Goal: Task Accomplishment & Management: Manage account settings

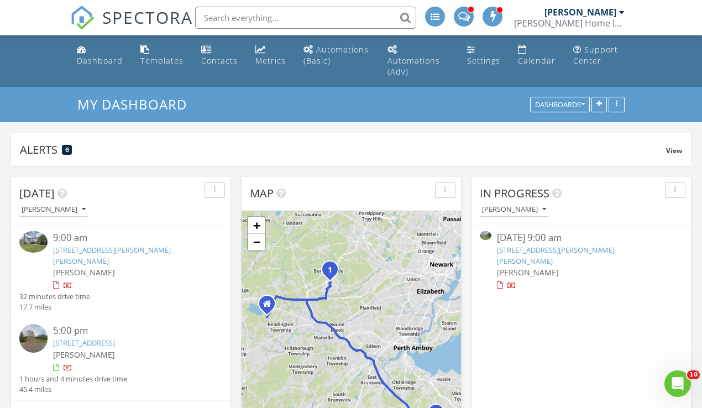
click at [575, 249] on link "30 Cooper Ln, Bernards, NJ 07920" at bounding box center [556, 255] width 118 height 20
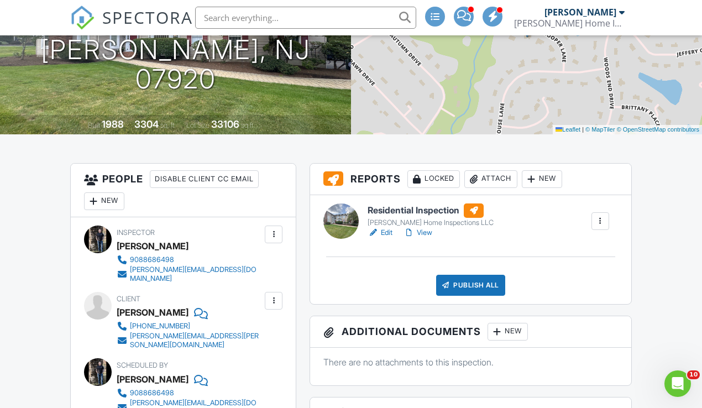
scroll to position [218, 0]
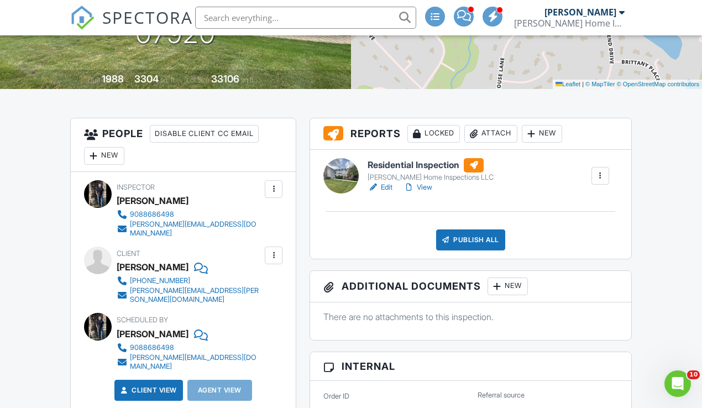
click at [442, 172] on h6 "Residential Inspection" at bounding box center [430, 165] width 126 height 14
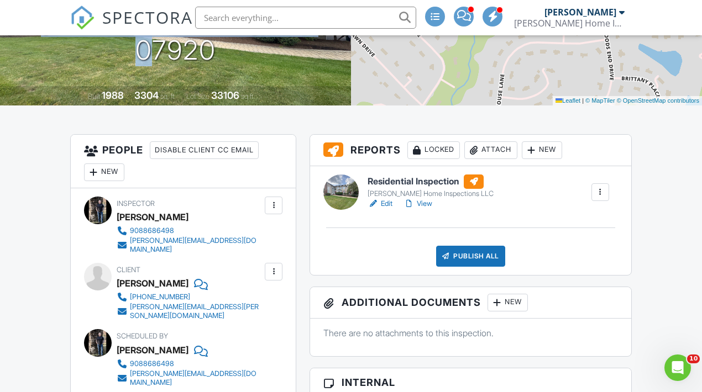
scroll to position [211, 0]
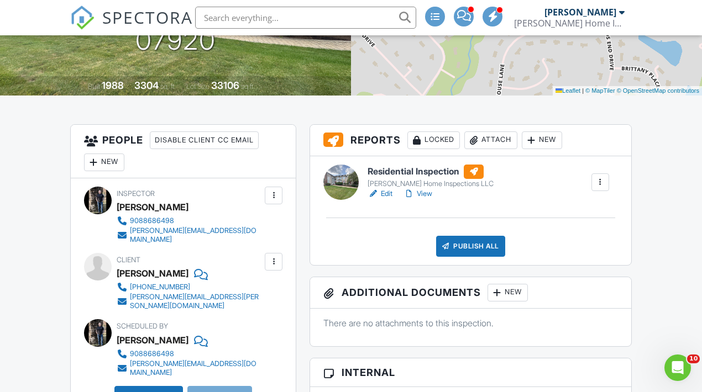
click at [492, 149] on div "Attach" at bounding box center [490, 140] width 53 height 18
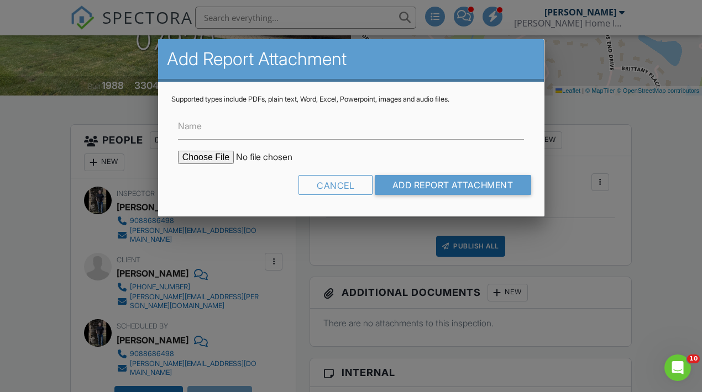
click at [220, 157] on input "file" at bounding box center [272, 157] width 188 height 13
type input "C:\fakepath\FHI NPMA-33 FORM 2004-2025-3.pdf"
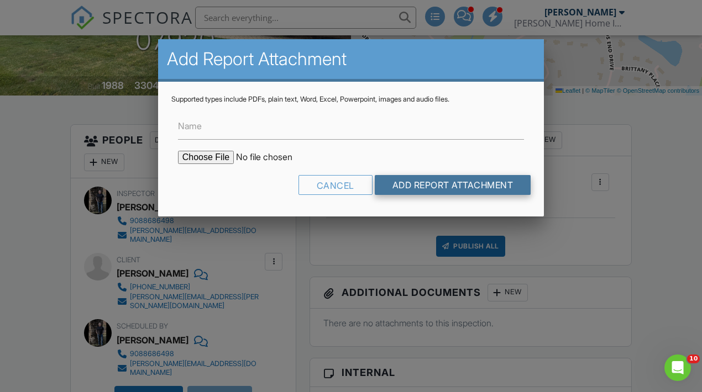
click at [413, 188] on input "Add Report Attachment" at bounding box center [453, 185] width 156 height 20
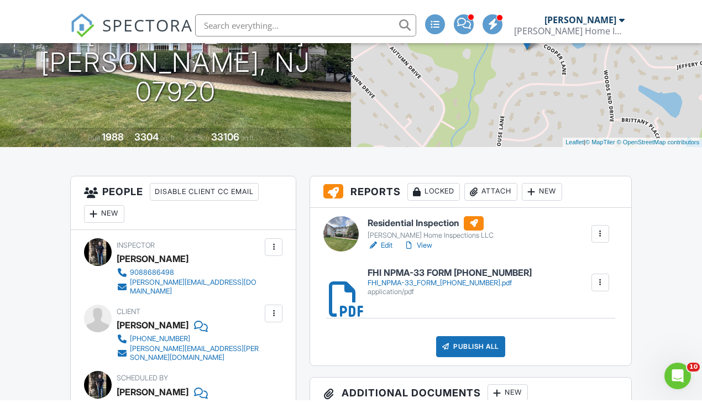
scroll to position [173, 0]
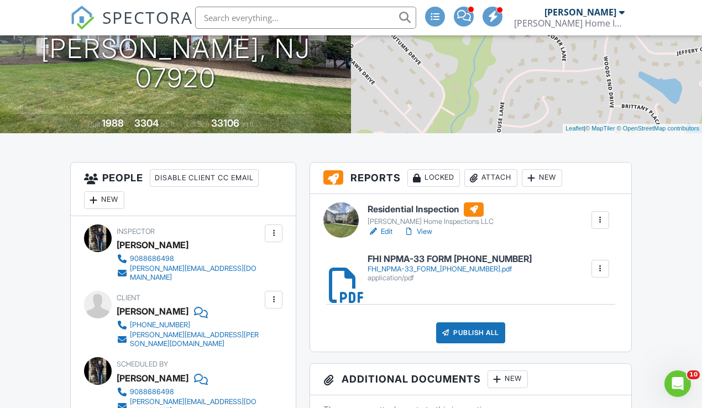
click at [424, 237] on link "View" at bounding box center [417, 231] width 29 height 11
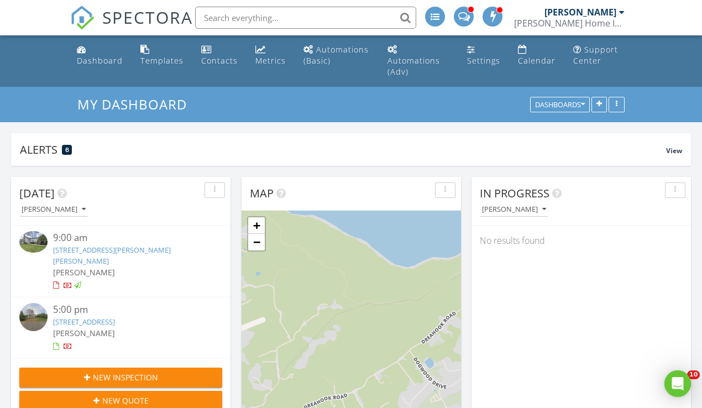
scroll to position [1006, 702]
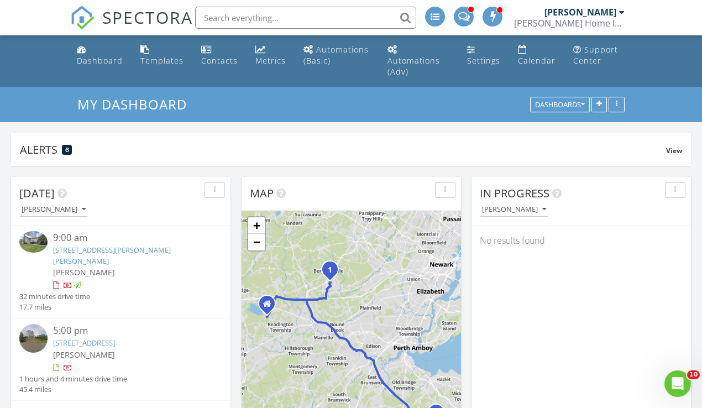
click at [135, 12] on span "SPECTORA" at bounding box center [147, 17] width 91 height 23
